Goal: Navigation & Orientation: Find specific page/section

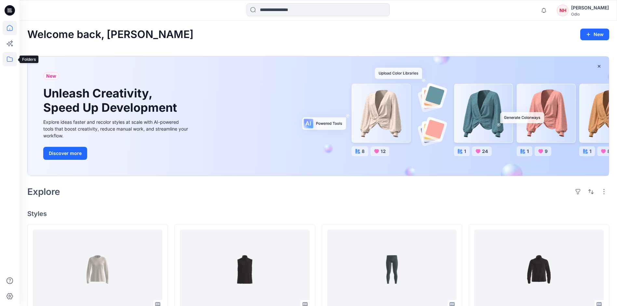
click at [9, 64] on icon at bounding box center [10, 59] width 14 height 14
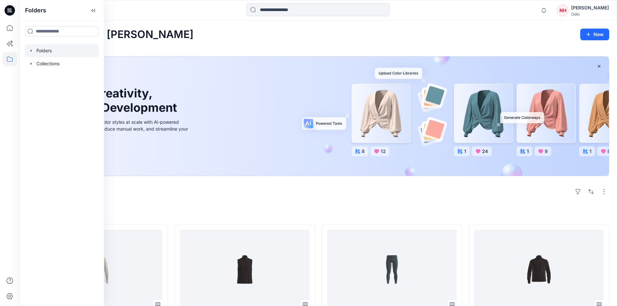
click at [53, 48] on div at bounding box center [62, 50] width 74 height 13
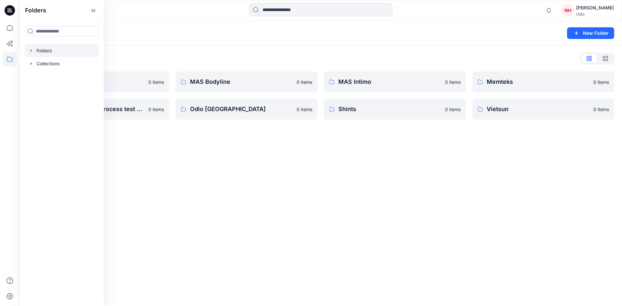
click at [192, 151] on div "Folders New Folder Folders List Gennex, Tayeh 0 items New design-pattern proces…" at bounding box center [321, 164] width 602 height 286
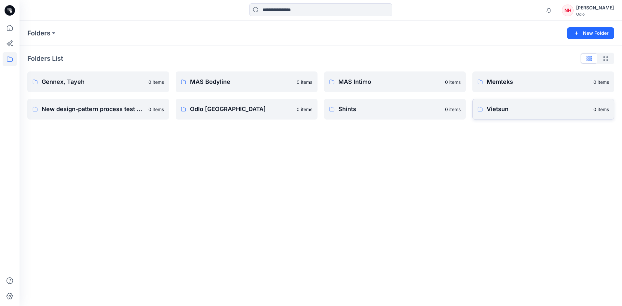
click at [534, 104] on link "Vietsun 0 items" at bounding box center [543, 109] width 142 height 21
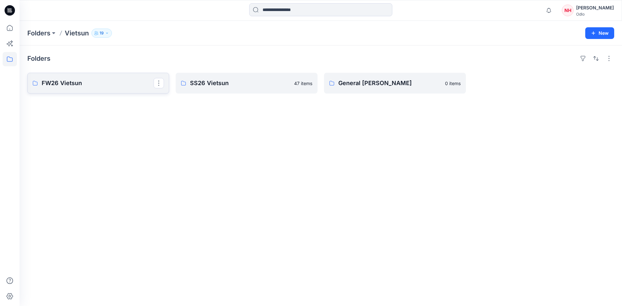
click at [106, 82] on p "FW26 Vietsun" at bounding box center [98, 83] width 112 height 9
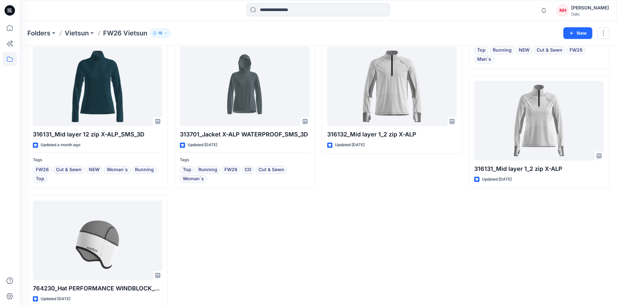
scroll to position [161, 0]
